Goal: Task Accomplishment & Management: Use online tool/utility

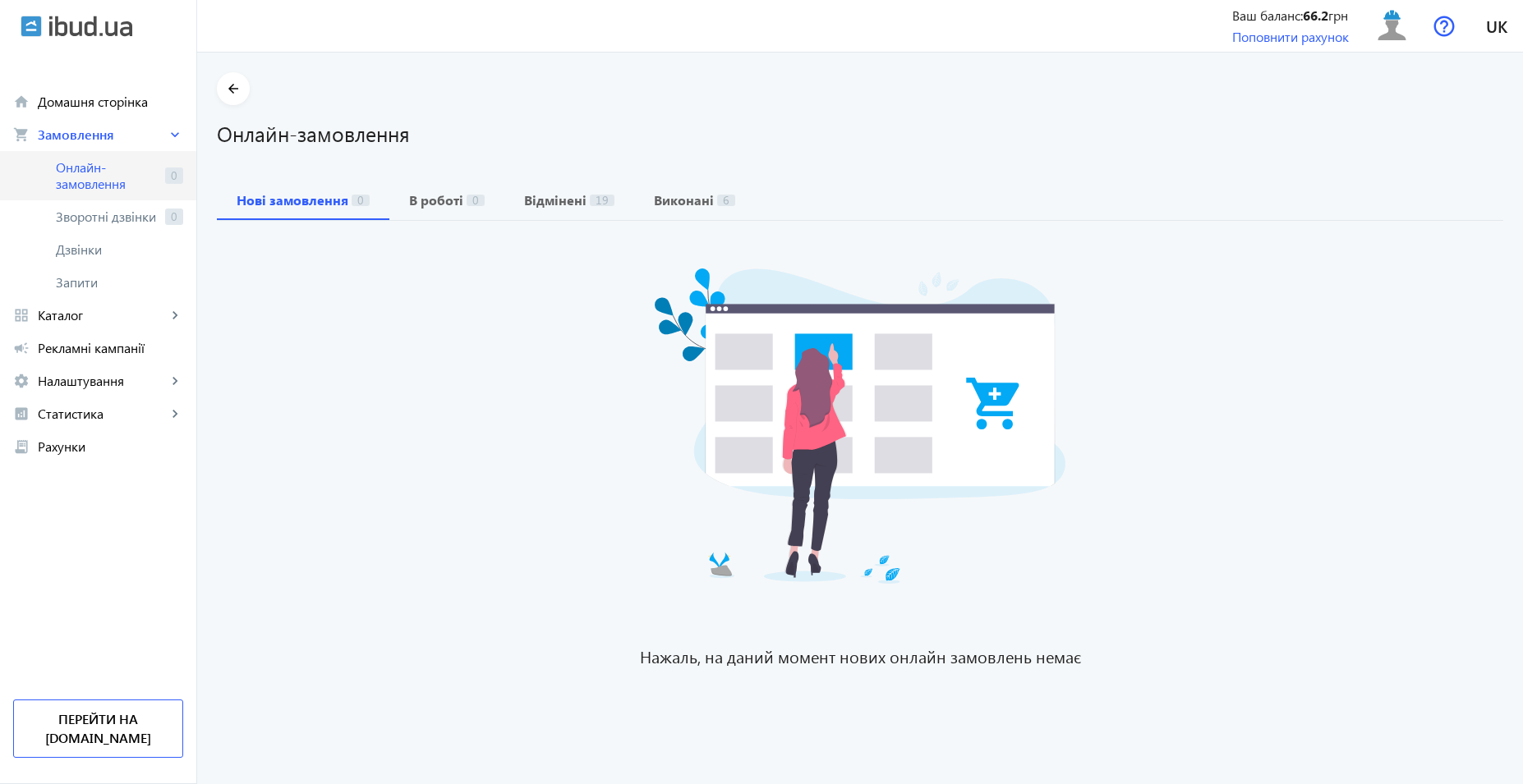
click at [104, 161] on span "Онлайн-замовлення" at bounding box center [107, 175] width 103 height 33
